Goal: Task Accomplishment & Management: Use online tool/utility

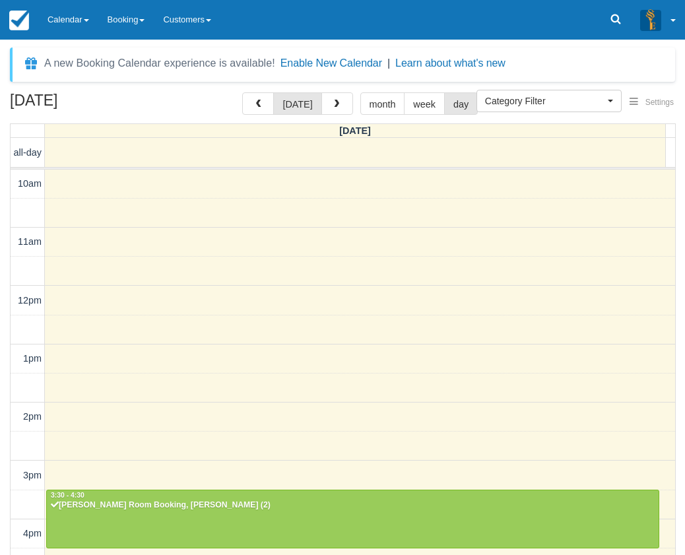
select select
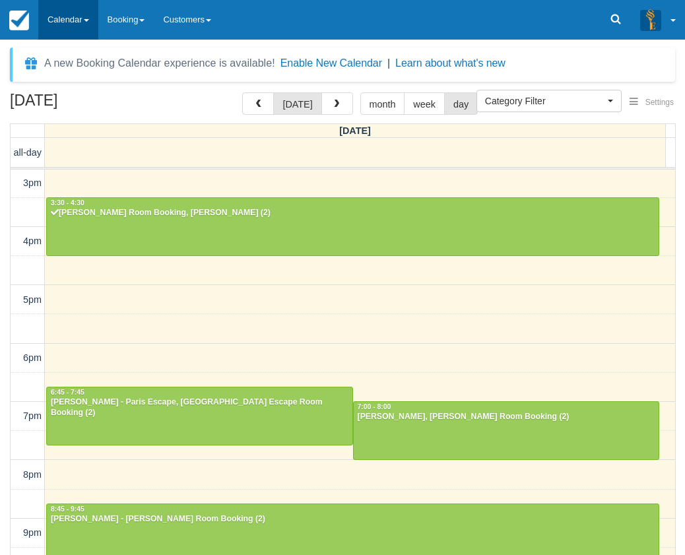
click at [93, 15] on link "Calendar" at bounding box center [68, 20] width 60 height 40
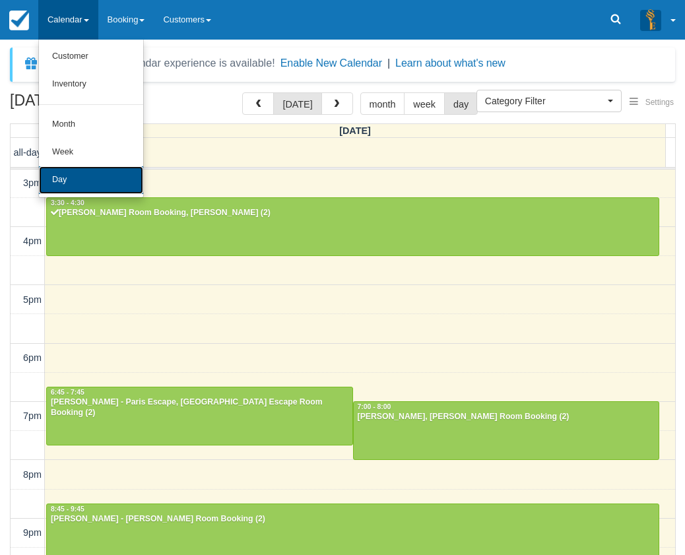
click at [94, 169] on link "Day" at bounding box center [91, 180] width 104 height 28
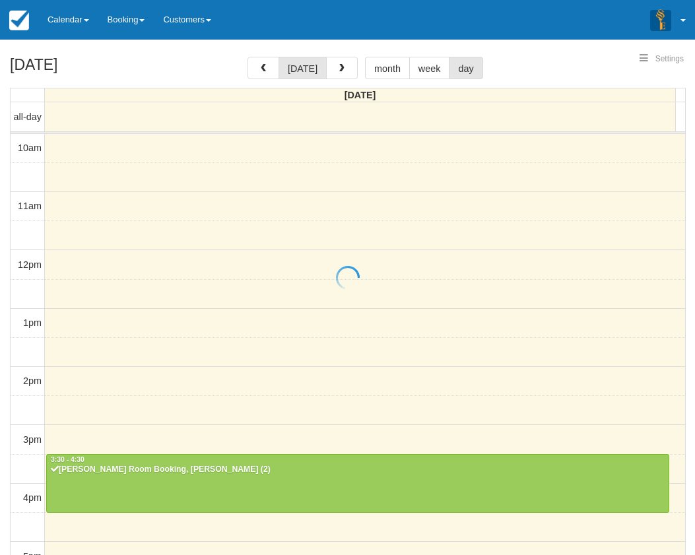
select select
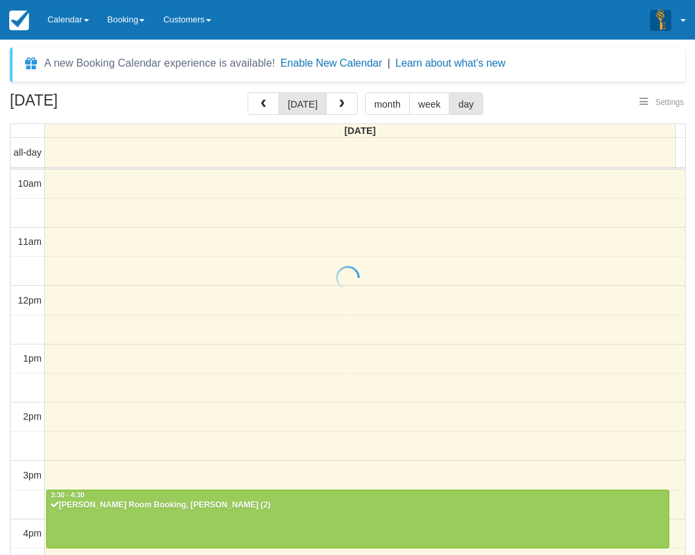
select select
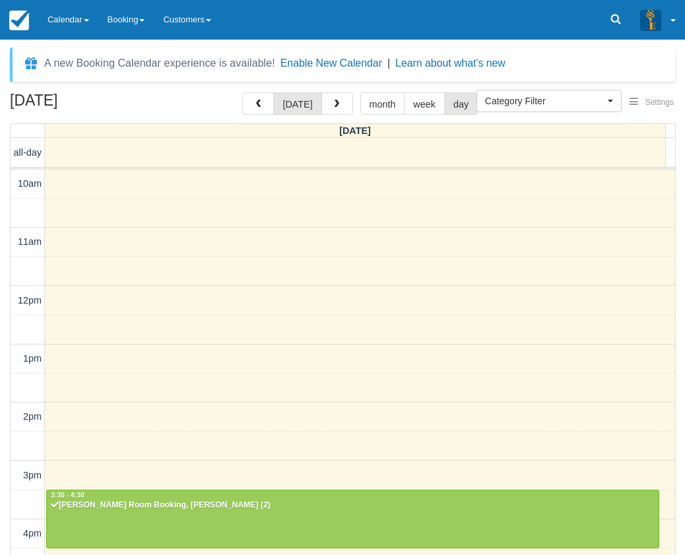
scroll to position [305, 0]
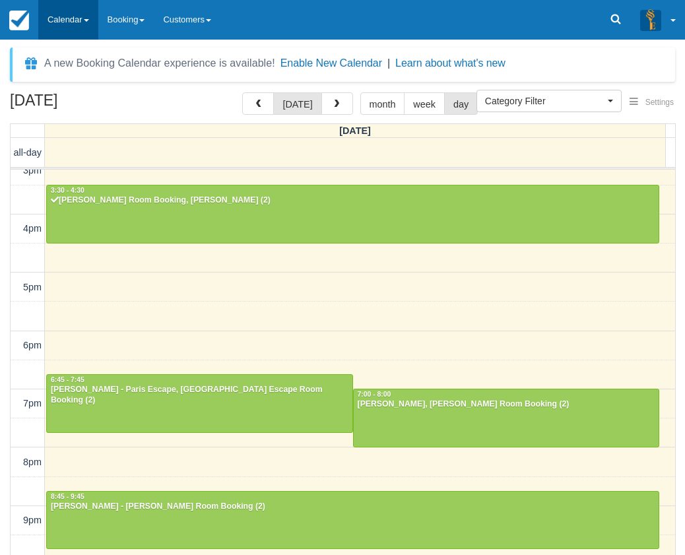
click at [89, 15] on link "Calendar" at bounding box center [68, 20] width 60 height 40
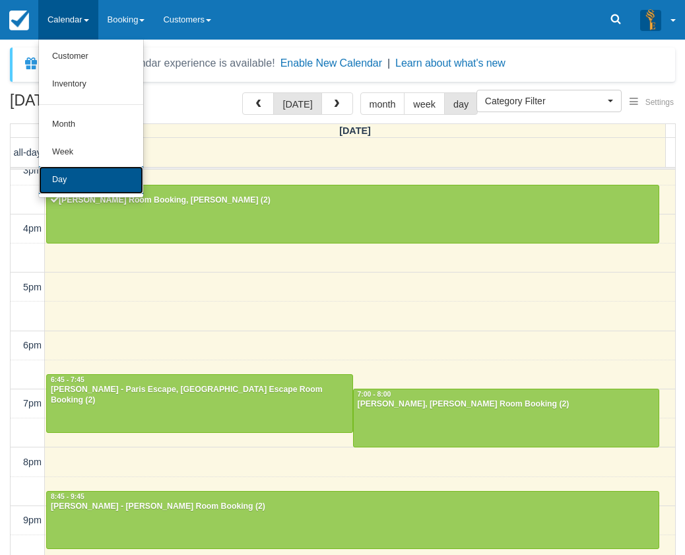
click at [79, 171] on link "Day" at bounding box center [91, 180] width 104 height 28
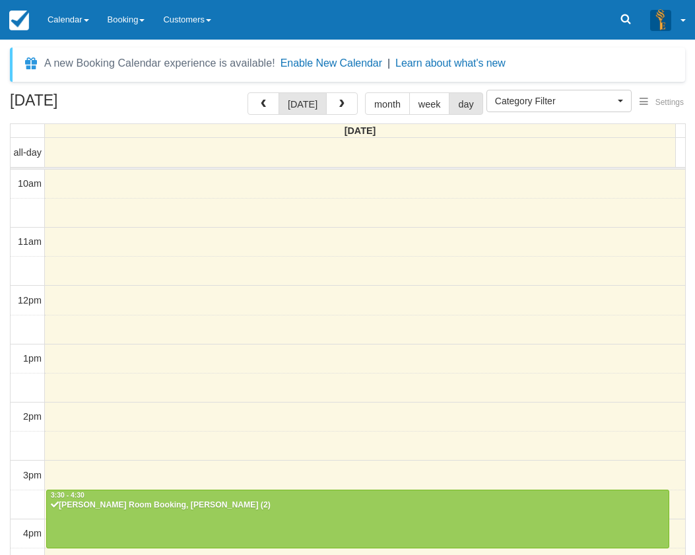
select select
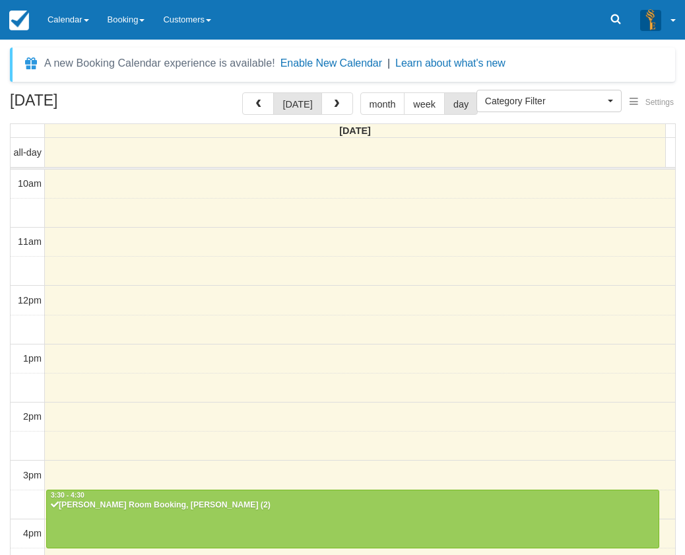
scroll to position [305, 0]
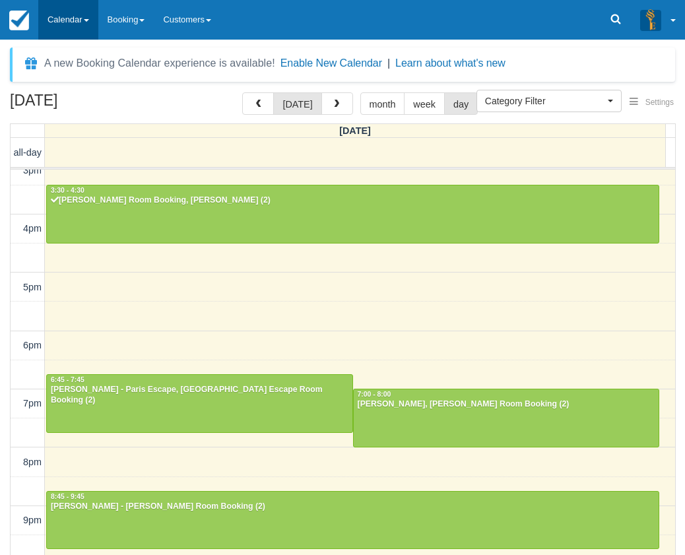
click at [58, 30] on link "Calendar" at bounding box center [68, 20] width 60 height 40
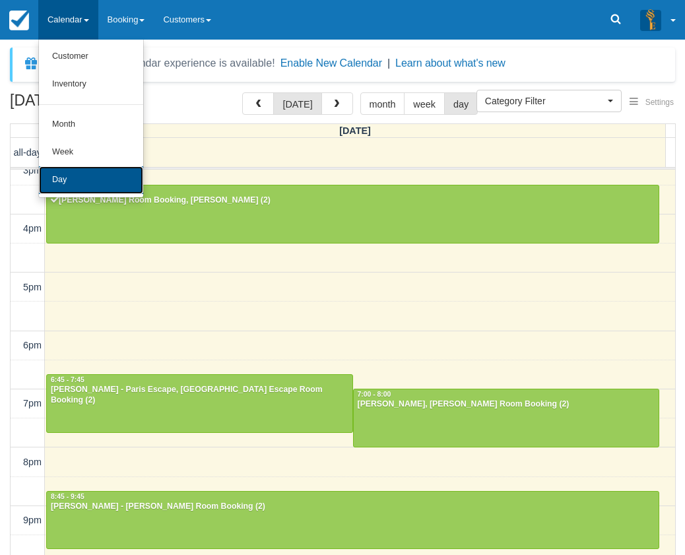
click at [102, 168] on link "Day" at bounding box center [91, 180] width 104 height 28
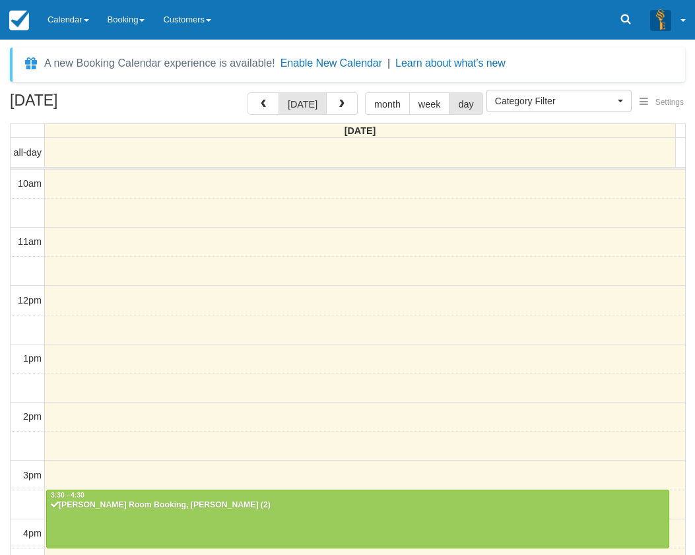
select select
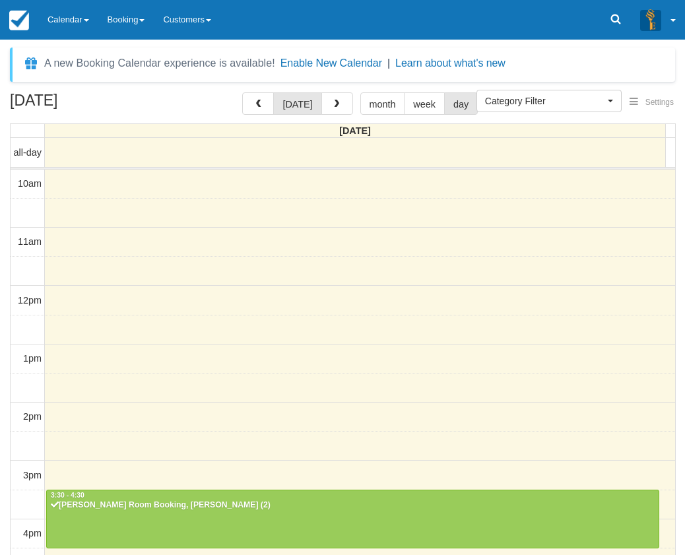
scroll to position [305, 0]
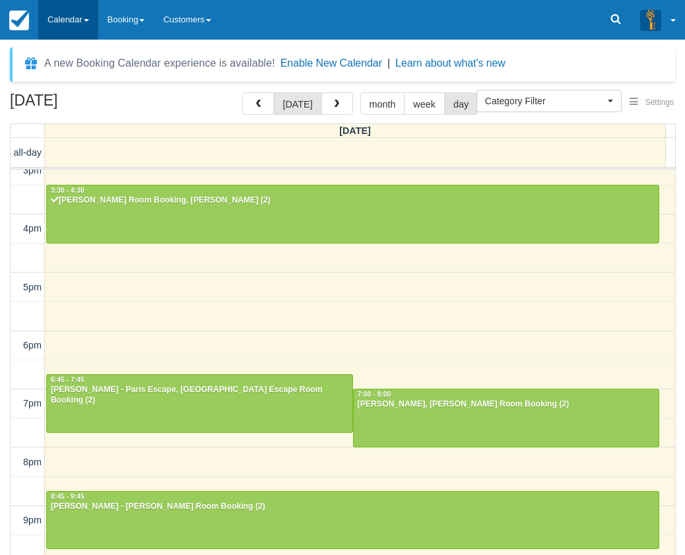
click at [81, 29] on link "Calendar" at bounding box center [68, 20] width 60 height 40
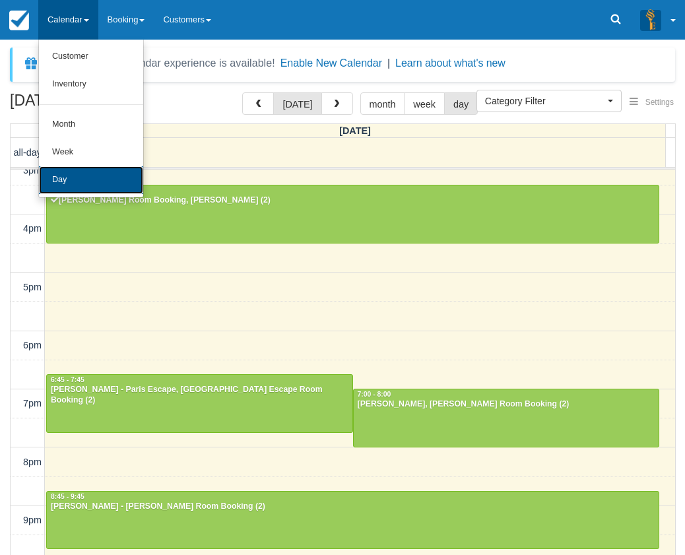
click at [117, 180] on link "Day" at bounding box center [91, 180] width 104 height 28
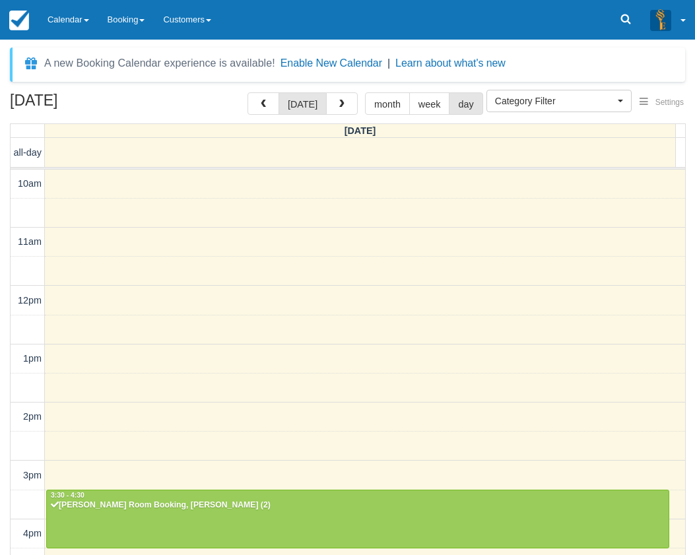
select select
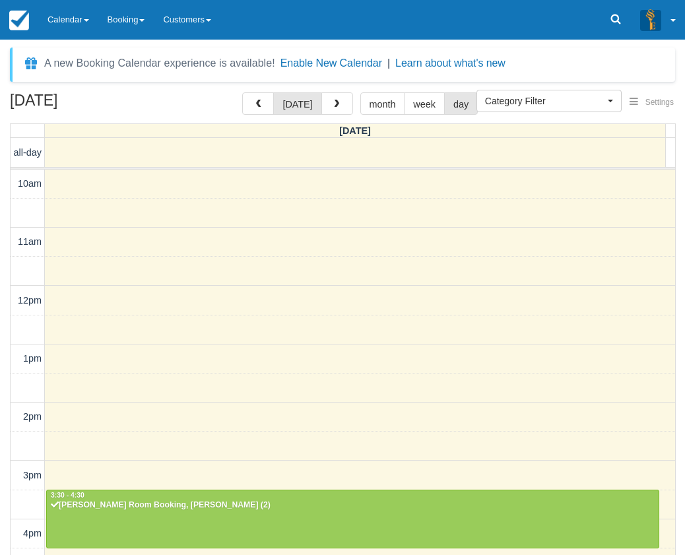
scroll to position [305, 0]
